Goal: Transaction & Acquisition: Purchase product/service

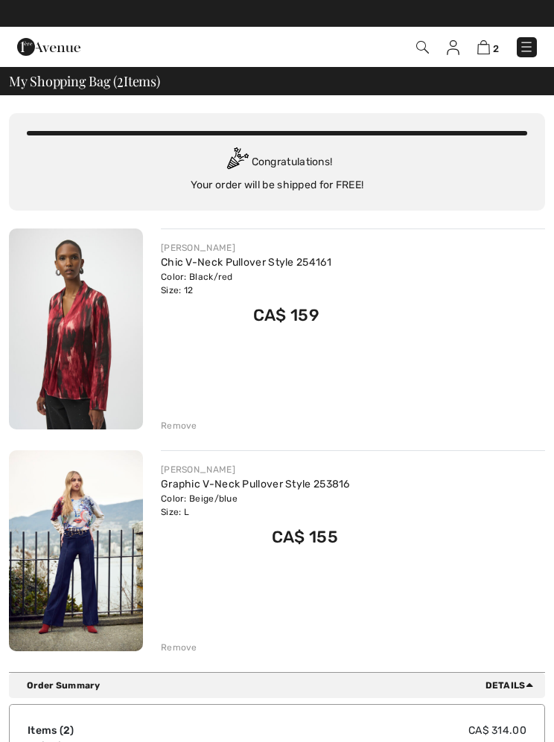
click at [75, 291] on img at bounding box center [76, 328] width 134 height 201
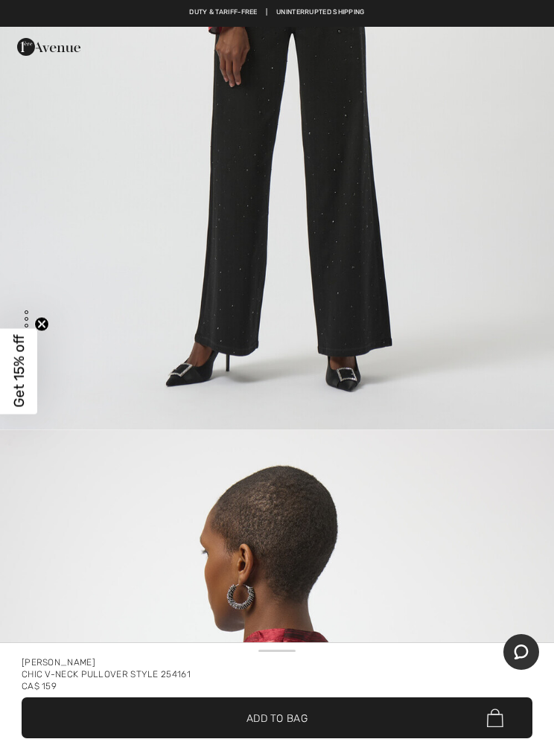
scroll to position [1873, 0]
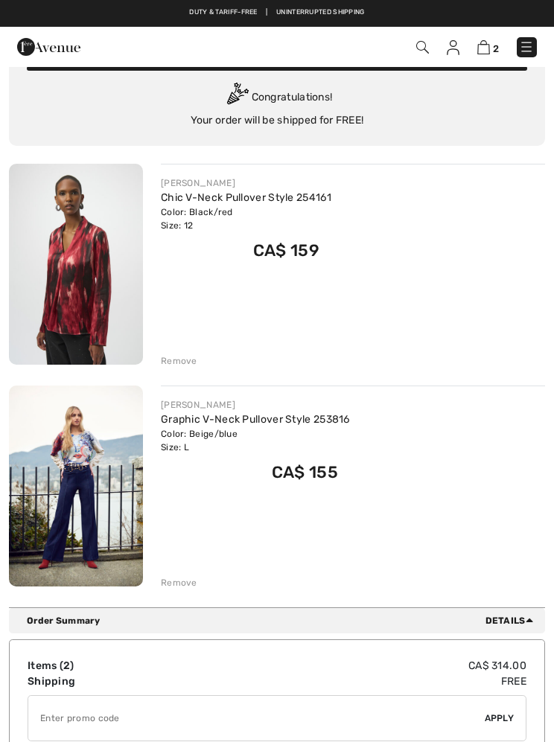
click at [96, 469] on img at bounding box center [76, 485] width 134 height 201
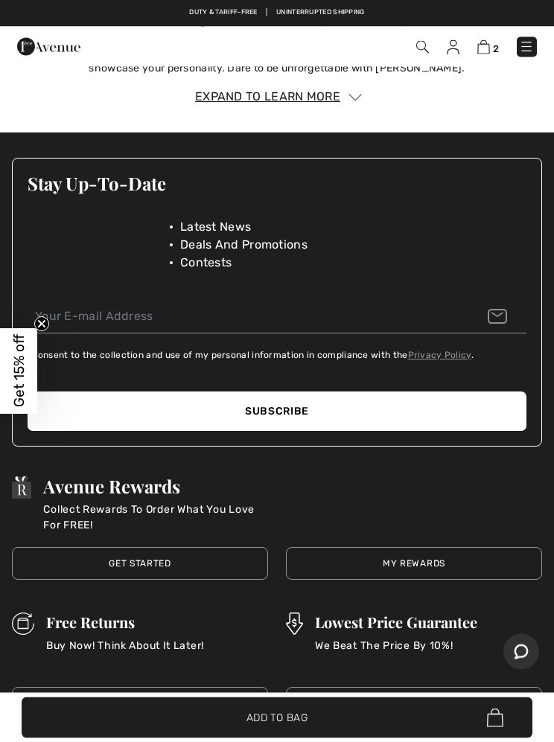
scroll to position [3120, 0]
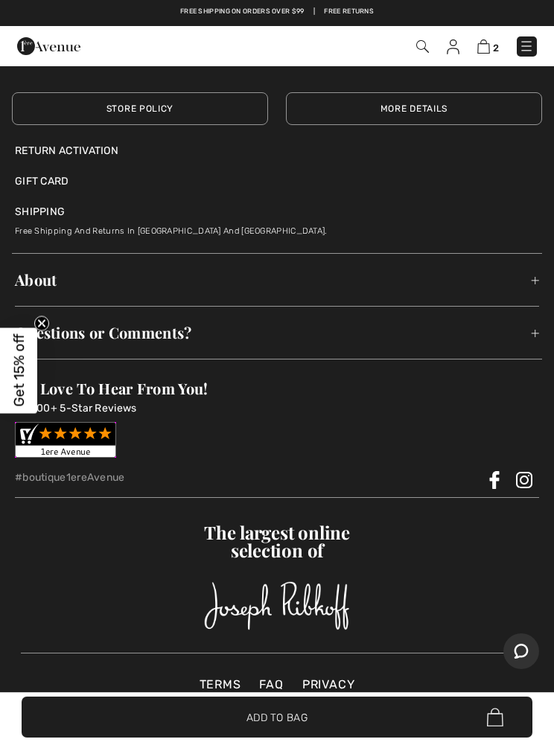
click at [488, 502] on div "The largest online selection of #boutique1ereAvenue" at bounding box center [277, 577] width 512 height 153
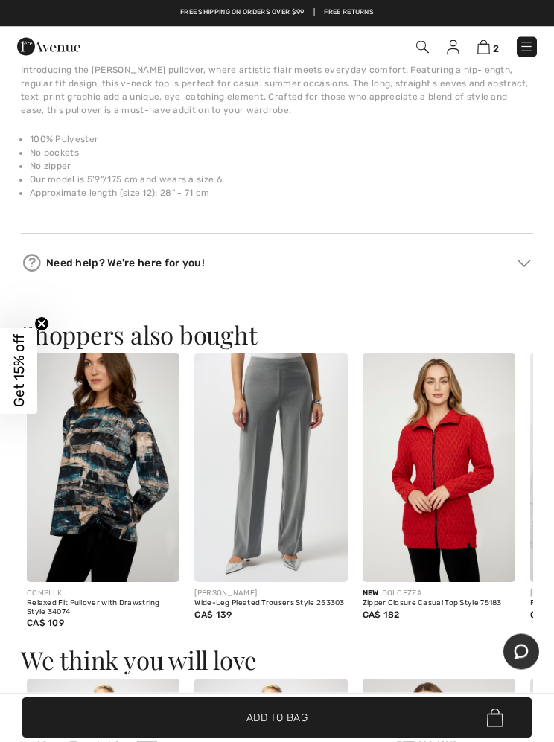
scroll to position [839, 0]
